Goal: Task Accomplishment & Management: Use online tool/utility

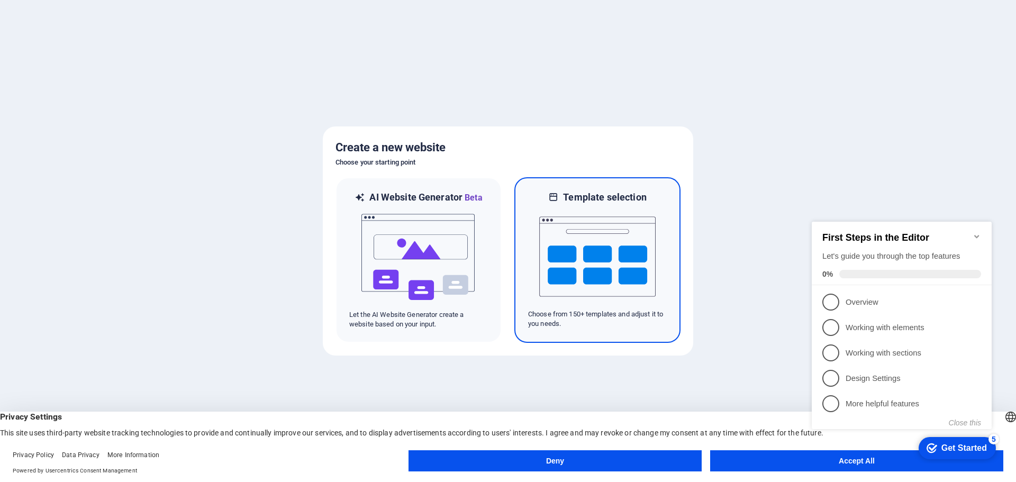
click at [540, 267] on img at bounding box center [597, 257] width 116 height 106
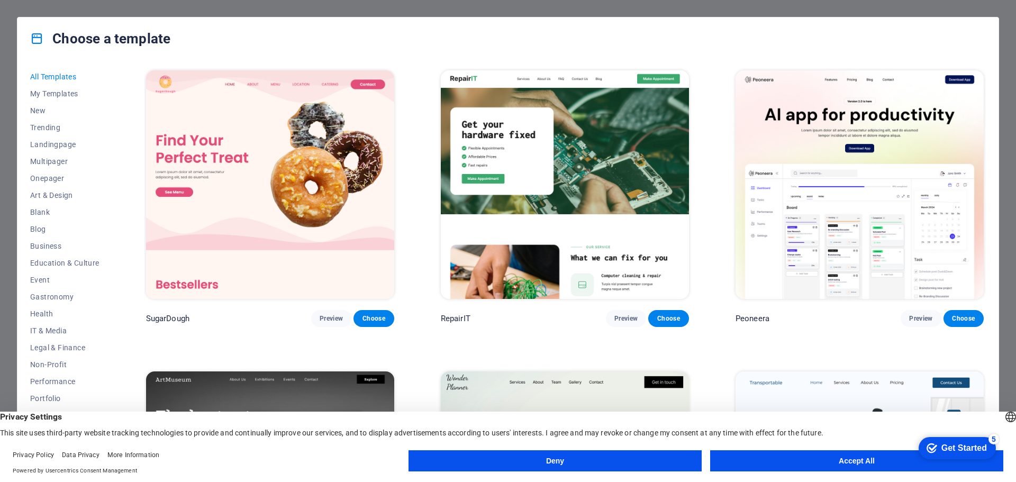
click at [819, 454] on button "Accept All" at bounding box center [856, 460] width 293 height 21
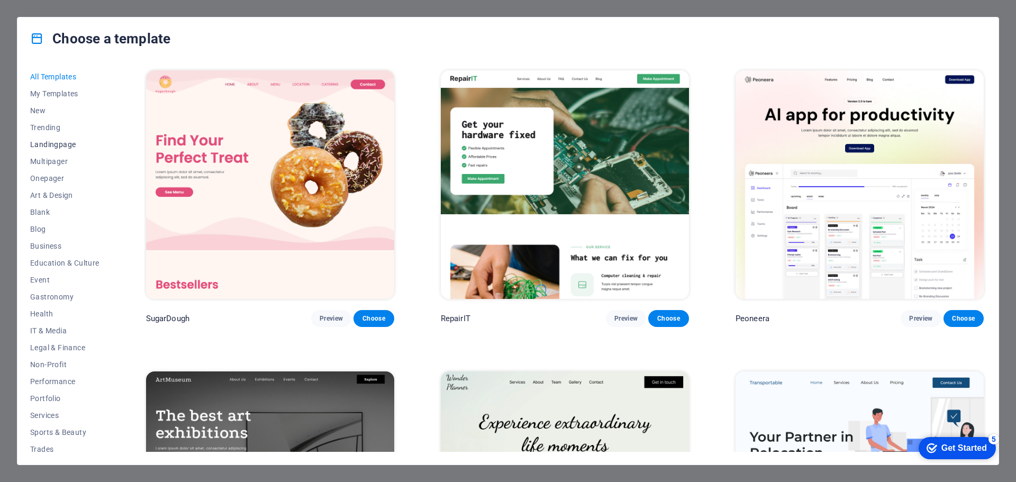
click at [58, 148] on span "Landingpage" at bounding box center [64, 144] width 69 height 8
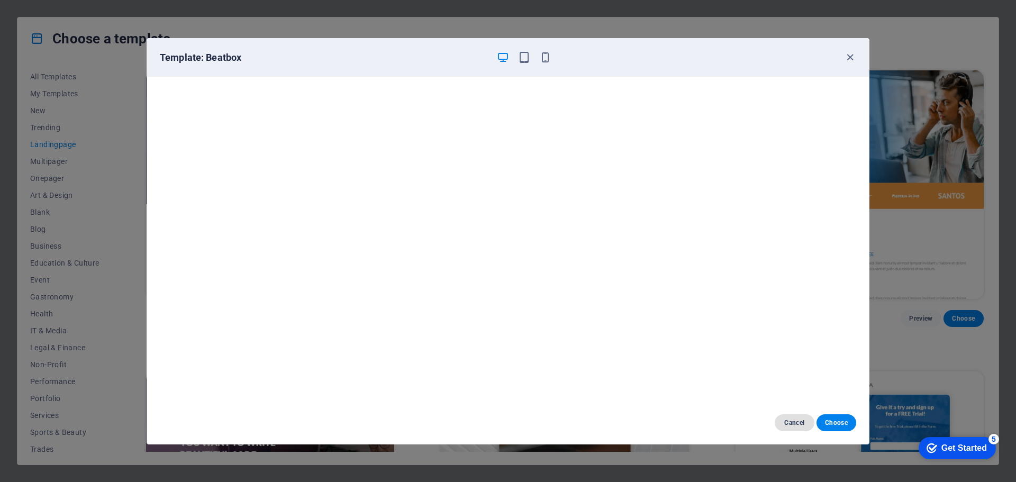
click at [785, 424] on span "Cancel" at bounding box center [794, 422] width 23 height 8
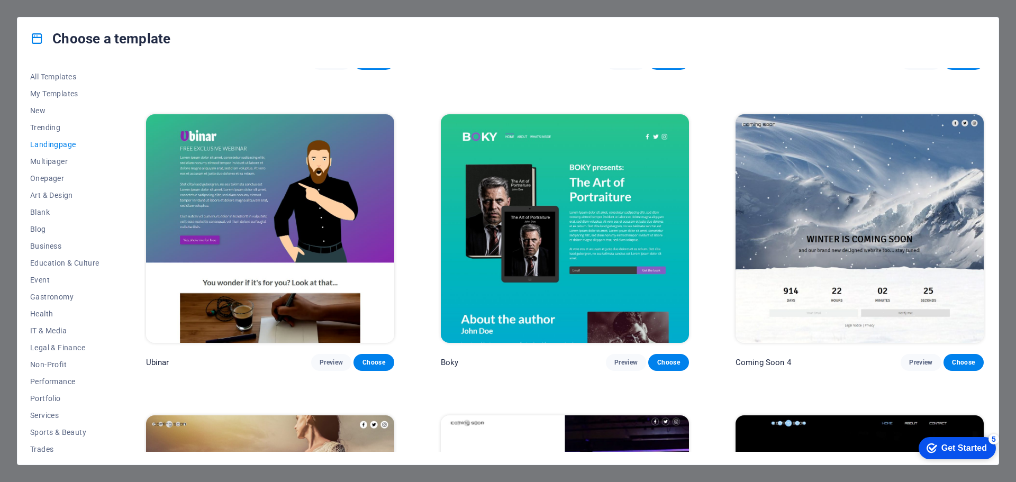
scroll to position [2062, 0]
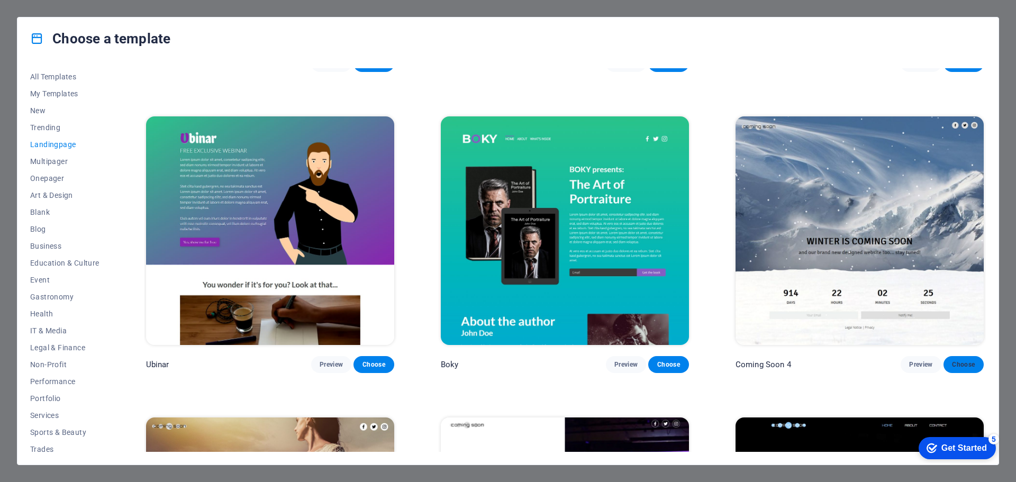
click at [964, 359] on button "Choose" at bounding box center [963, 364] width 40 height 17
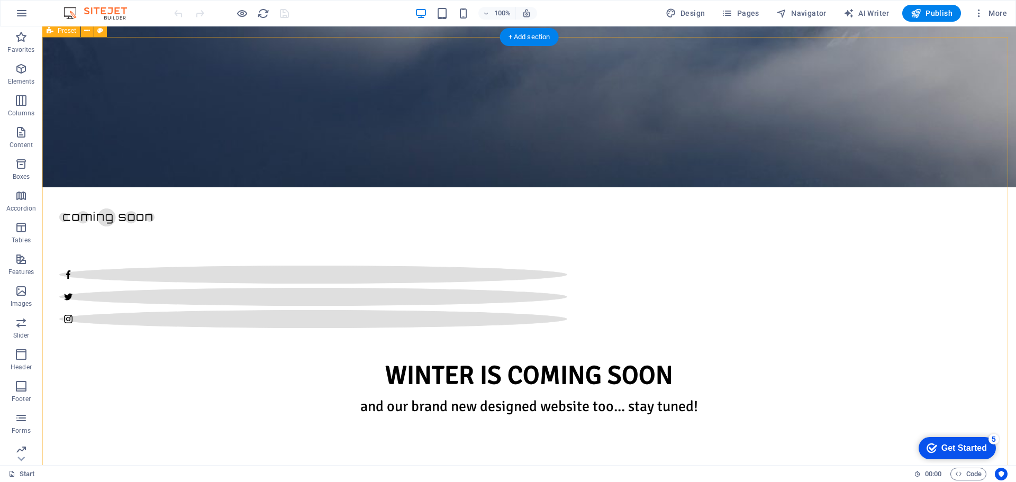
scroll to position [343, 0]
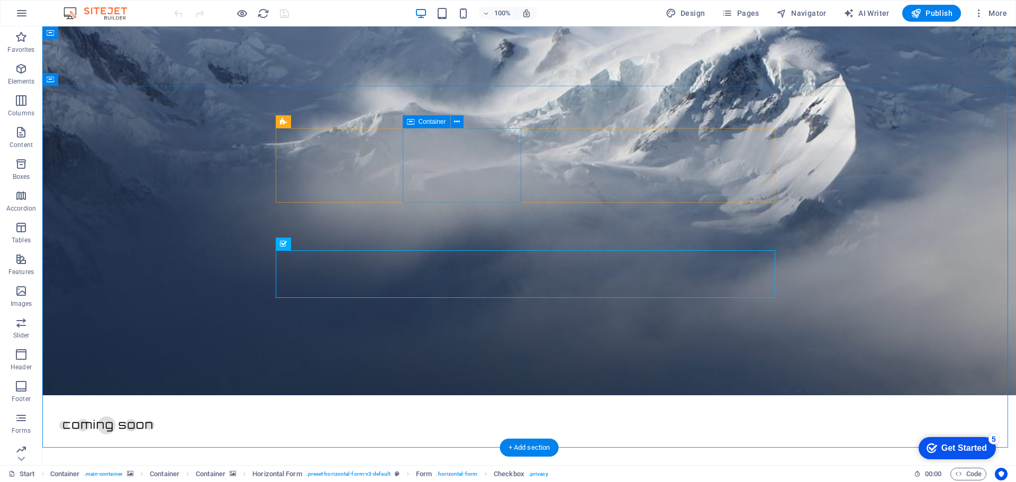
scroll to position [131, 0]
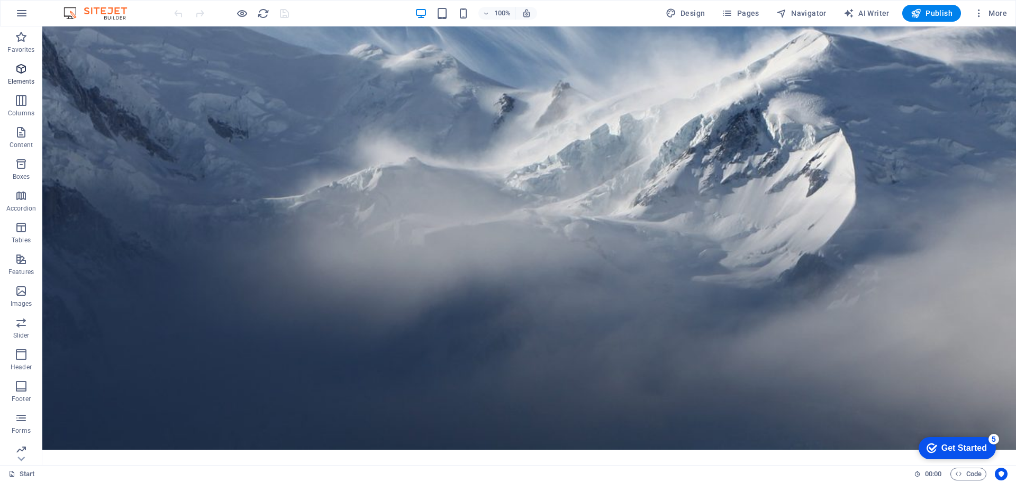
click at [24, 76] on span "Elements" at bounding box center [21, 74] width 42 height 25
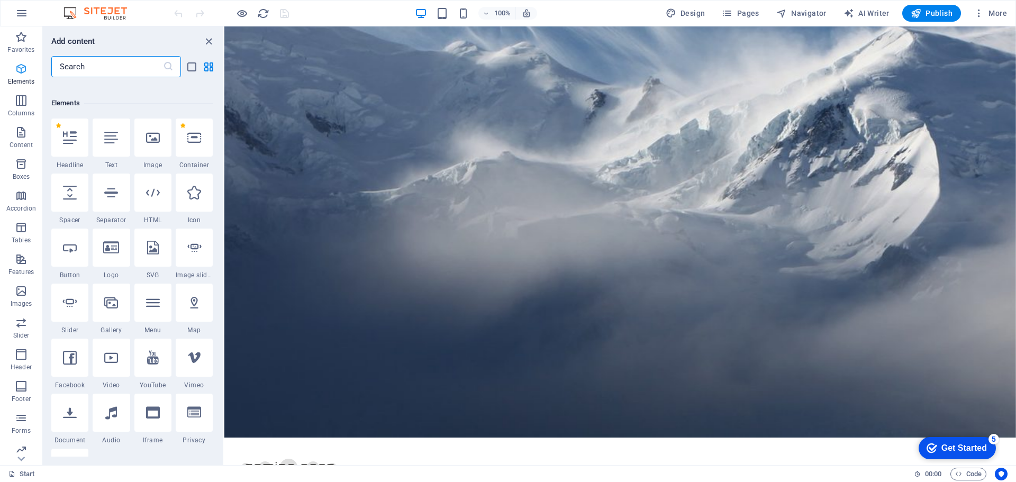
scroll to position [113, 0]
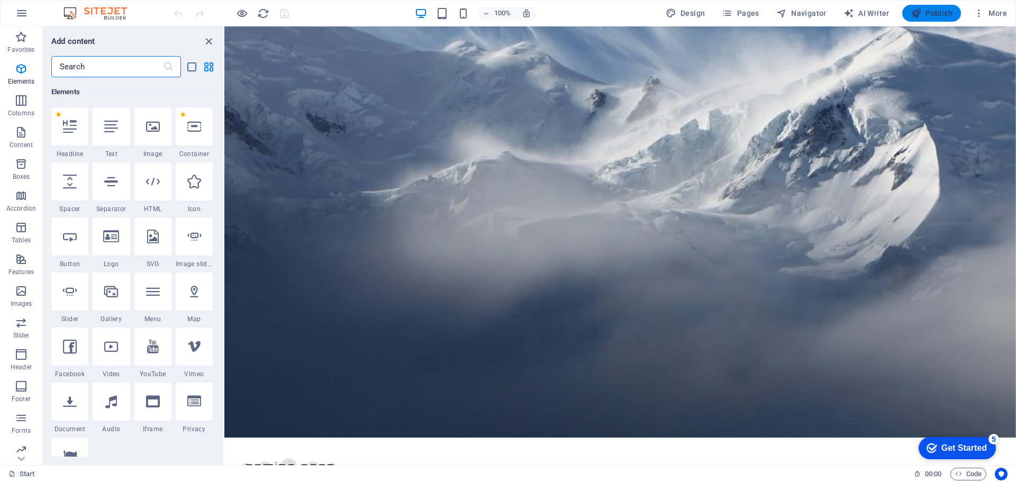
click at [922, 11] on span "Publish" at bounding box center [931, 13] width 42 height 11
